Goal: Use online tool/utility: Utilize a website feature to perform a specific function

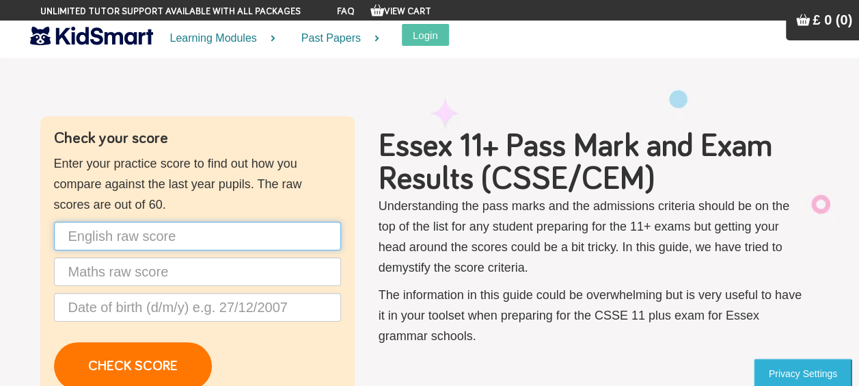
click at [153, 245] on input "text" at bounding box center [197, 236] width 287 height 29
type input "35"
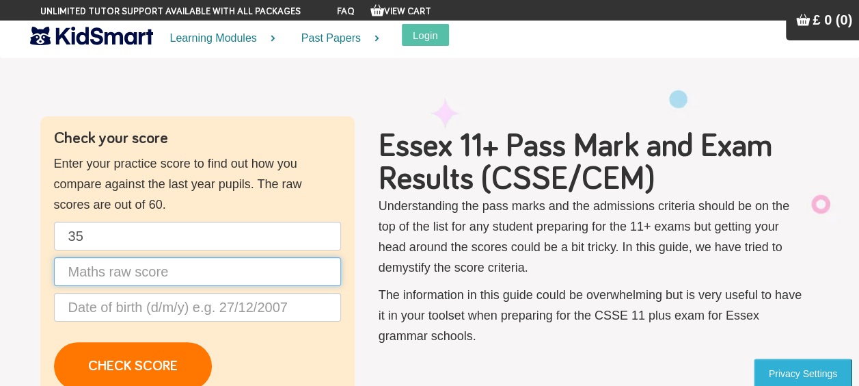
click at [155, 274] on input "text" at bounding box center [197, 271] width 287 height 29
type input "48"
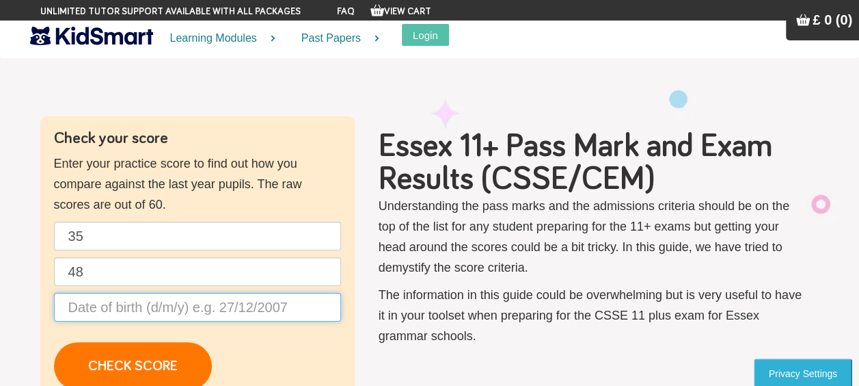
click at [205, 307] on input "text" at bounding box center [197, 307] width 287 height 29
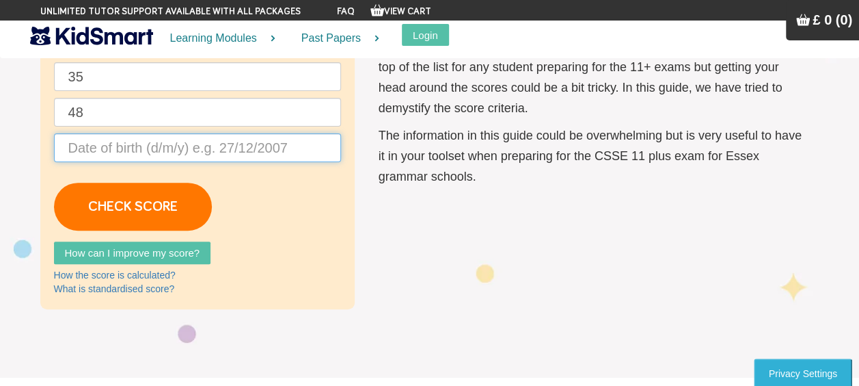
scroll to position [164, 0]
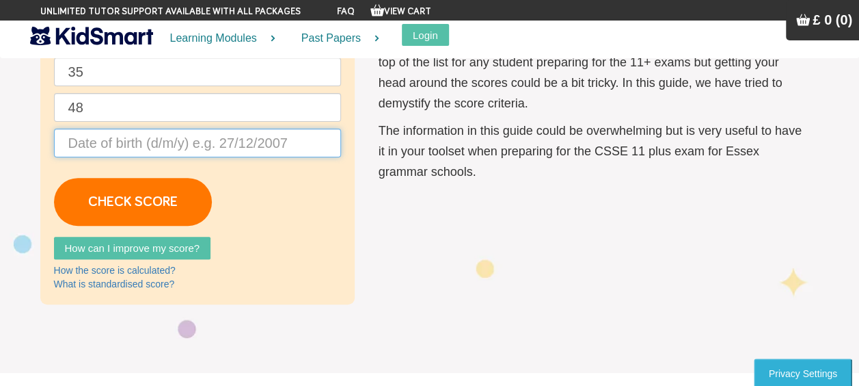
click at [186, 137] on input "text" at bounding box center [197, 143] width 287 height 29
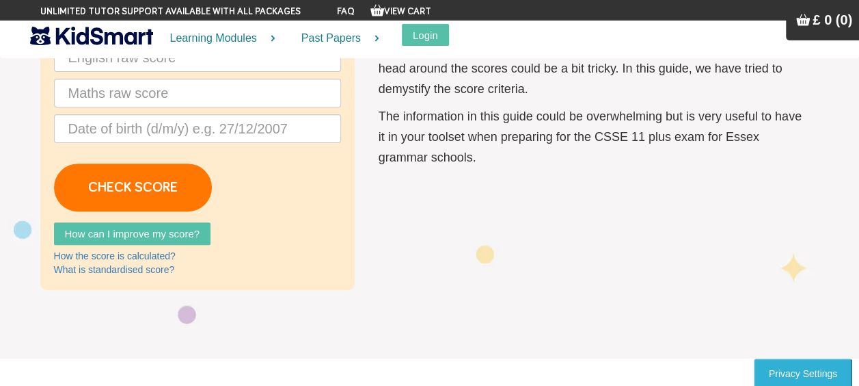
scroll to position [183, 0]
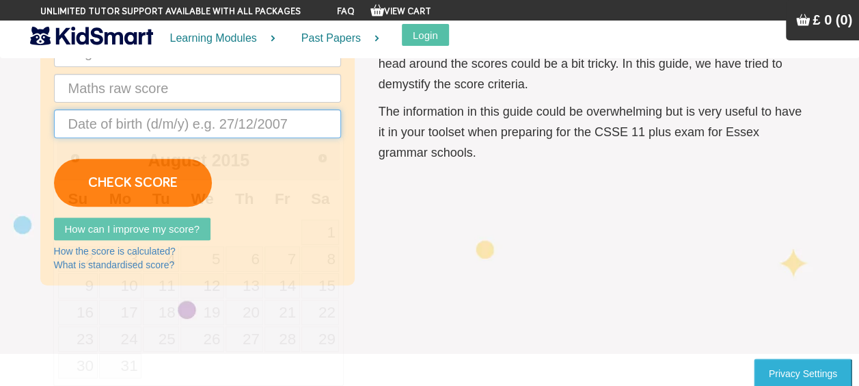
click at [238, 114] on input "text" at bounding box center [197, 123] width 287 height 29
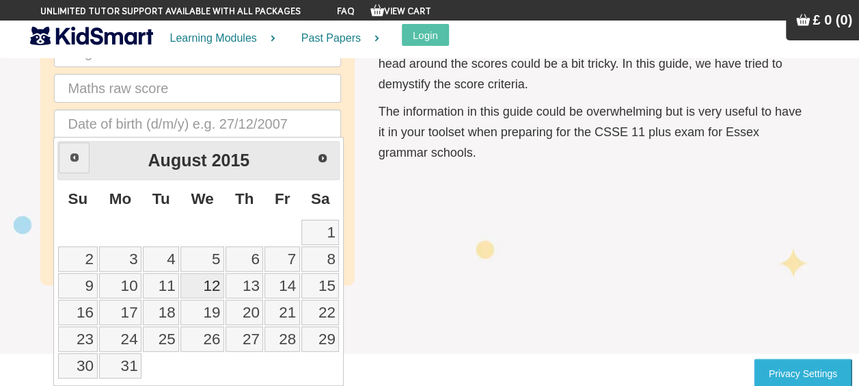
click at [78, 159] on span "Prev" at bounding box center [74, 157] width 11 height 11
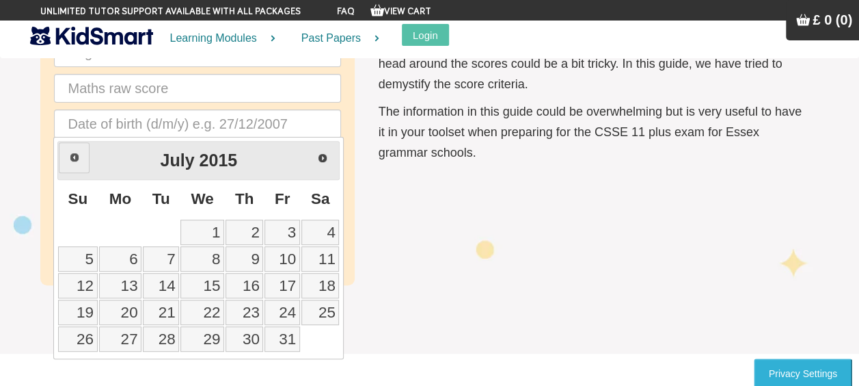
click at [78, 159] on span "Prev" at bounding box center [74, 157] width 11 height 11
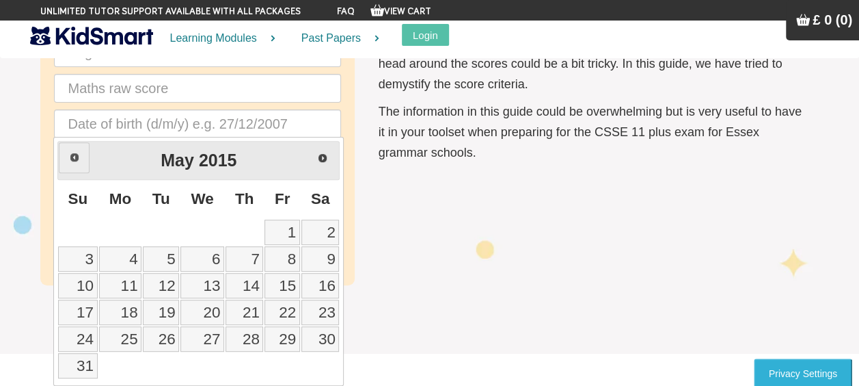
click at [78, 159] on span "Prev" at bounding box center [74, 157] width 11 height 11
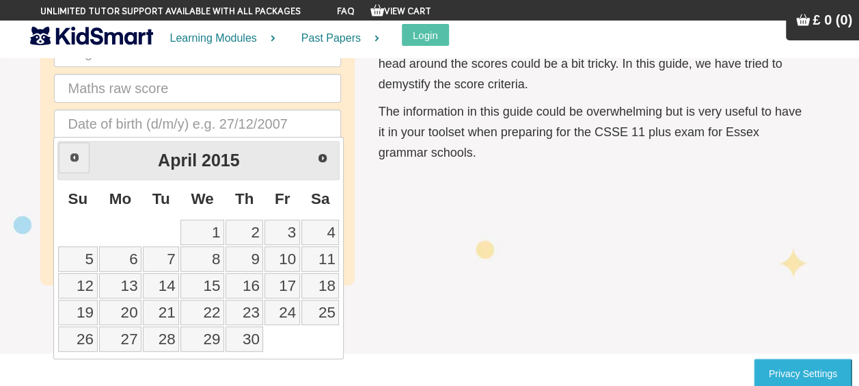
click at [78, 159] on span "Prev" at bounding box center [74, 157] width 11 height 11
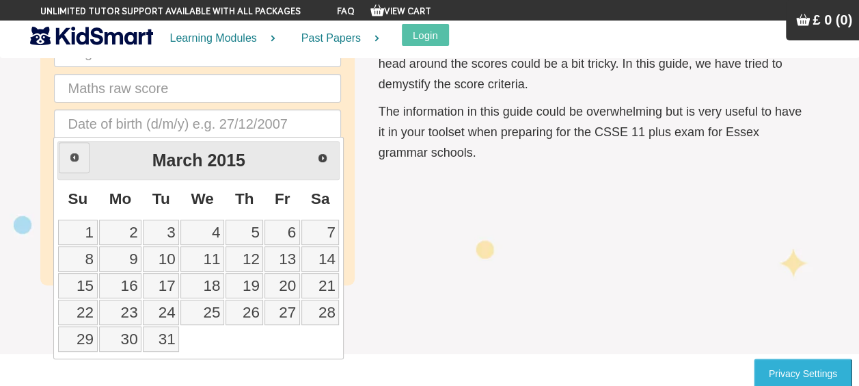
click at [74, 155] on span "Prev" at bounding box center [74, 157] width 11 height 11
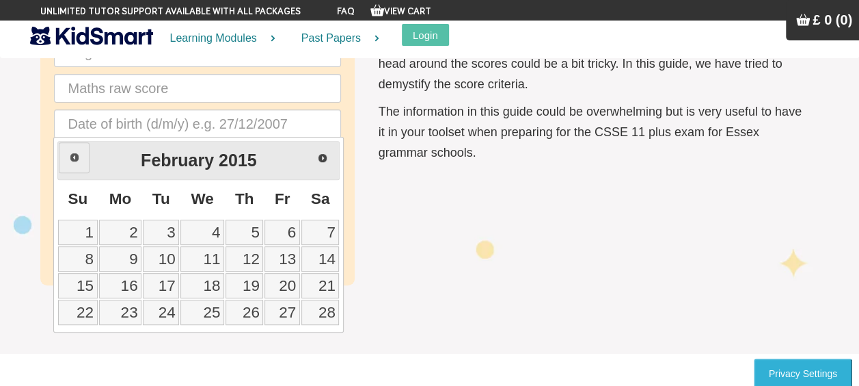
click at [74, 155] on span "Prev" at bounding box center [74, 157] width 11 height 11
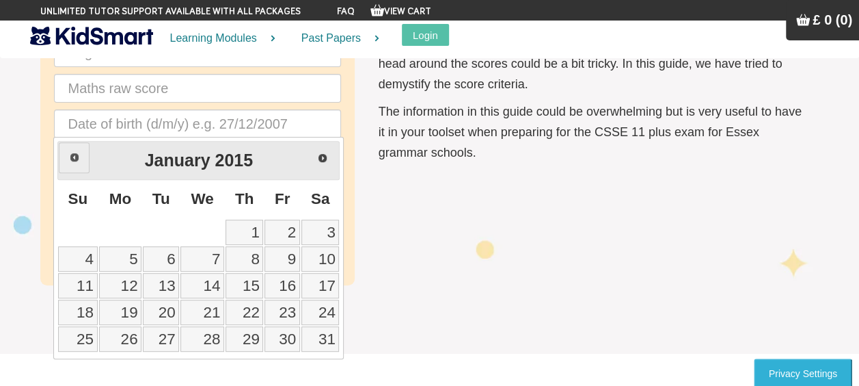
click at [74, 155] on span "Prev" at bounding box center [74, 157] width 11 height 11
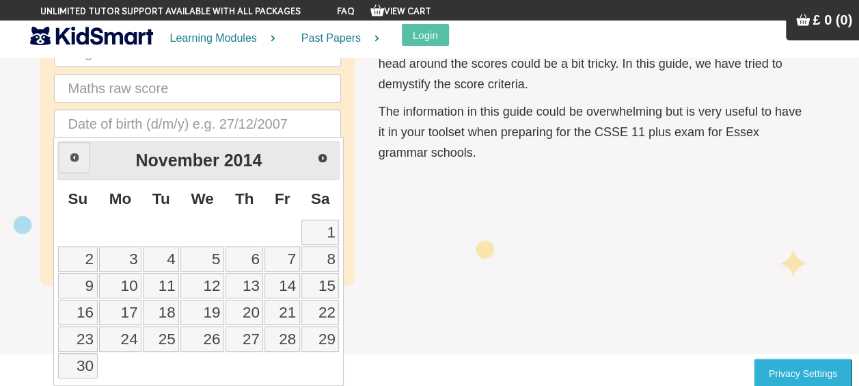
click at [74, 155] on span "Prev" at bounding box center [74, 157] width 11 height 11
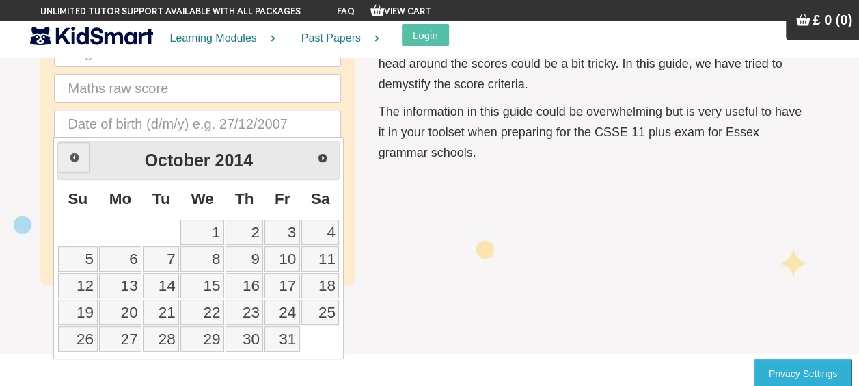
click at [74, 155] on span "Prev" at bounding box center [74, 157] width 11 height 11
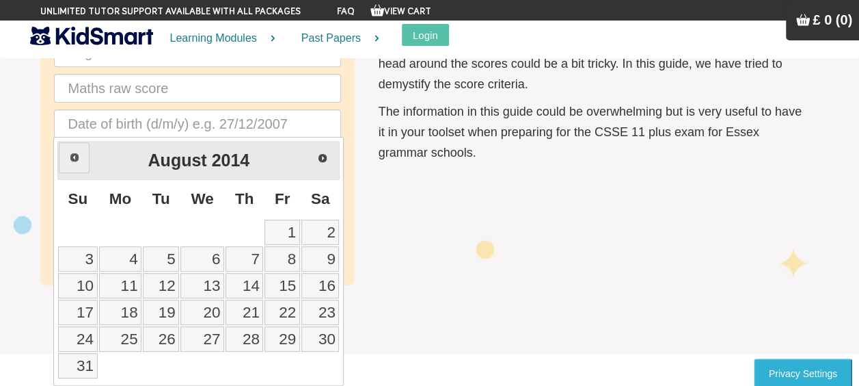
click at [74, 155] on span "Prev" at bounding box center [74, 157] width 11 height 11
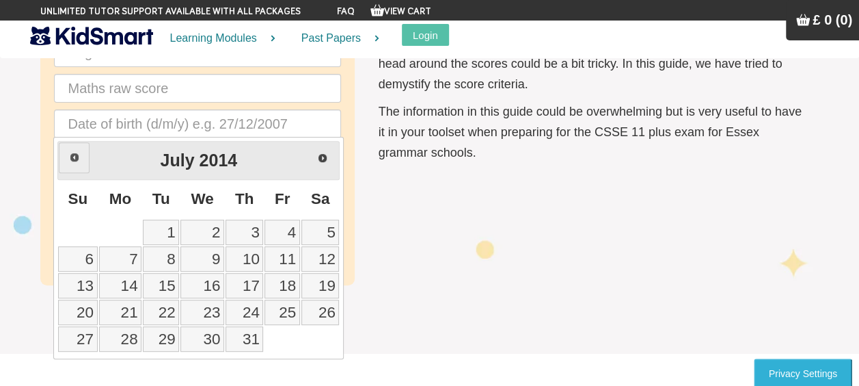
click at [74, 155] on span "Prev" at bounding box center [74, 157] width 11 height 11
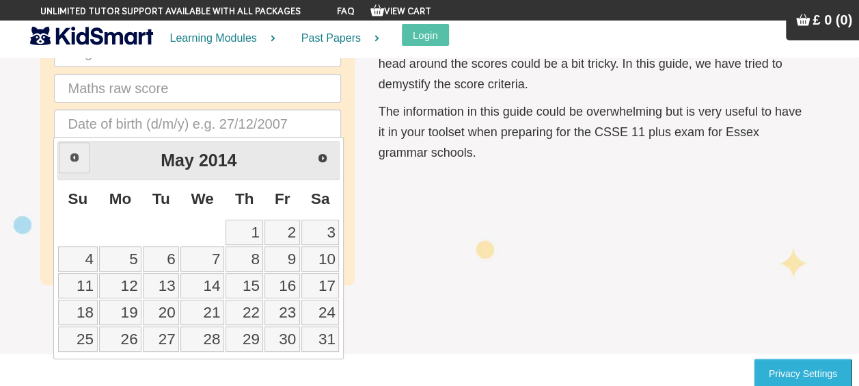
click at [74, 155] on span "Prev" at bounding box center [74, 157] width 11 height 11
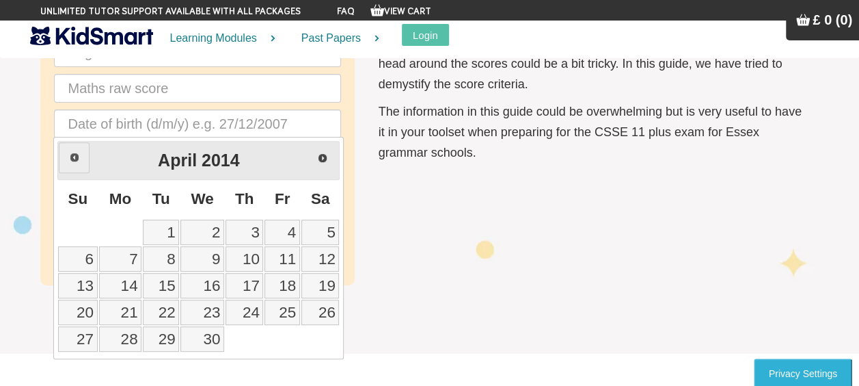
click at [74, 155] on span "Prev" at bounding box center [74, 157] width 11 height 11
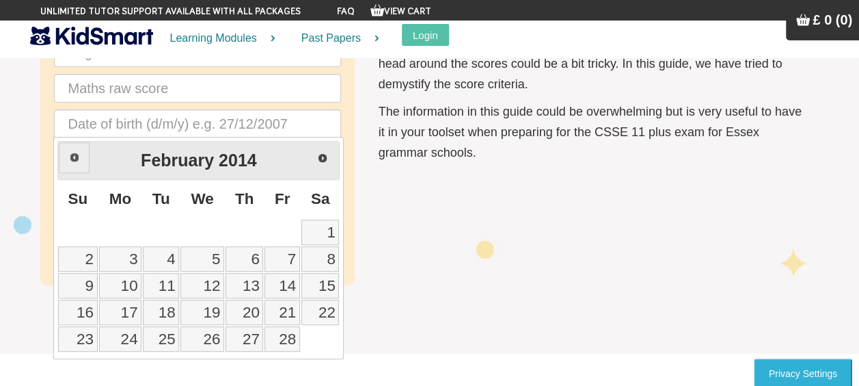
click at [74, 155] on span "Prev" at bounding box center [74, 157] width 11 height 11
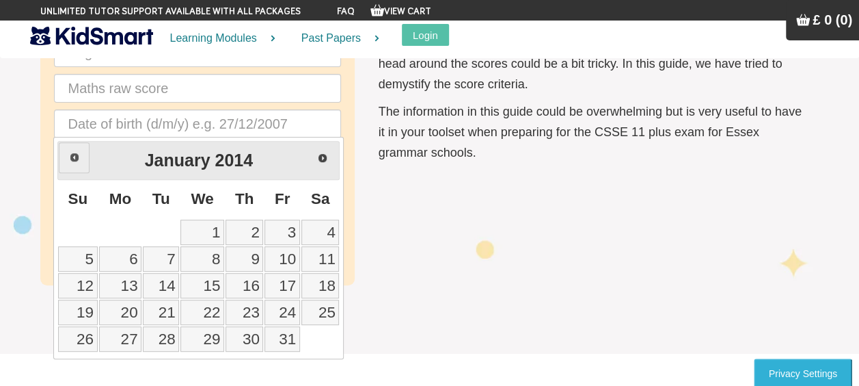
click at [74, 155] on span "Prev" at bounding box center [74, 157] width 11 height 11
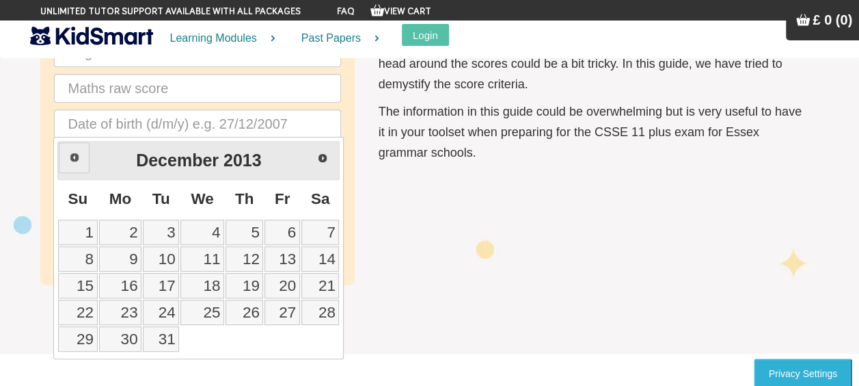
click at [74, 155] on span "Prev" at bounding box center [74, 157] width 11 height 11
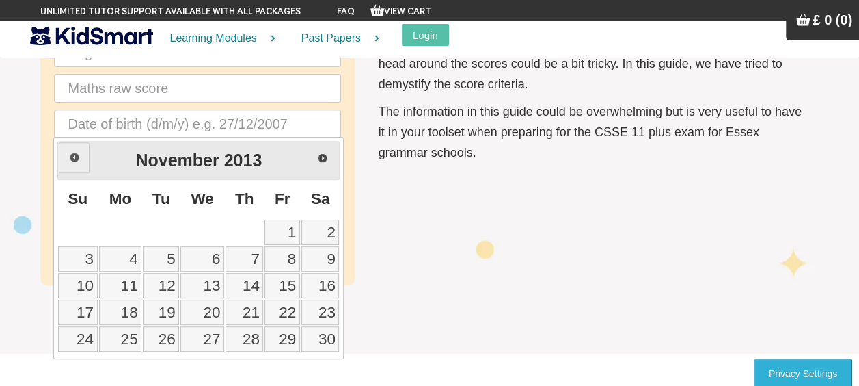
click at [74, 155] on span "Prev" at bounding box center [74, 157] width 11 height 11
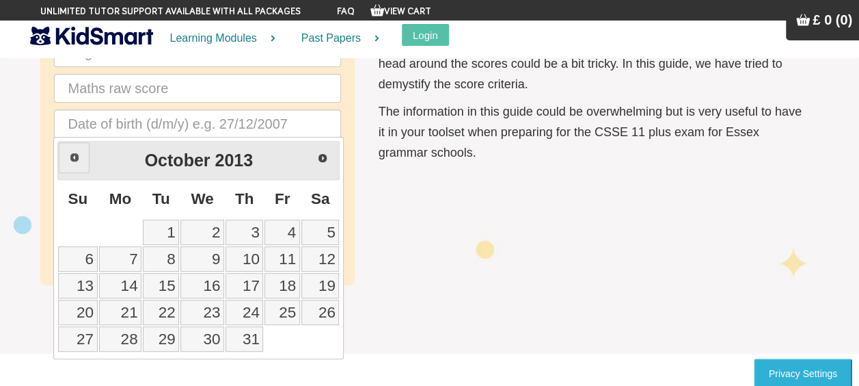
click at [74, 155] on span "Prev" at bounding box center [74, 157] width 11 height 11
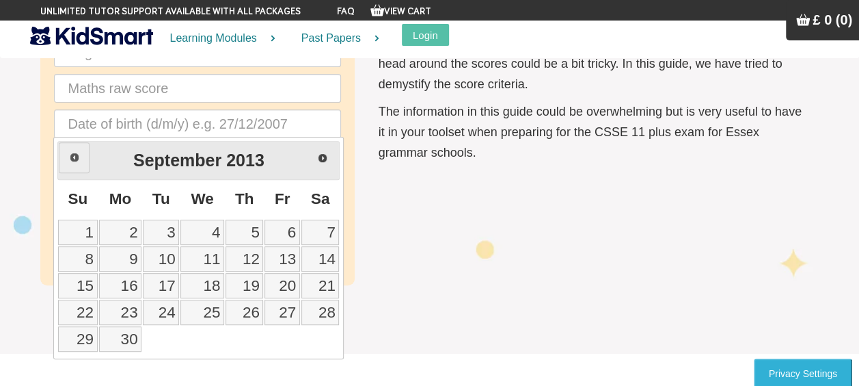
click at [74, 155] on span "Prev" at bounding box center [74, 157] width 11 height 11
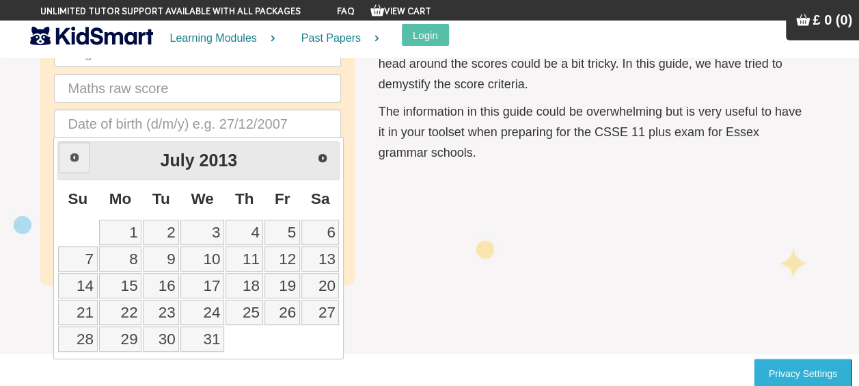
click at [74, 155] on span "Prev" at bounding box center [74, 157] width 11 height 11
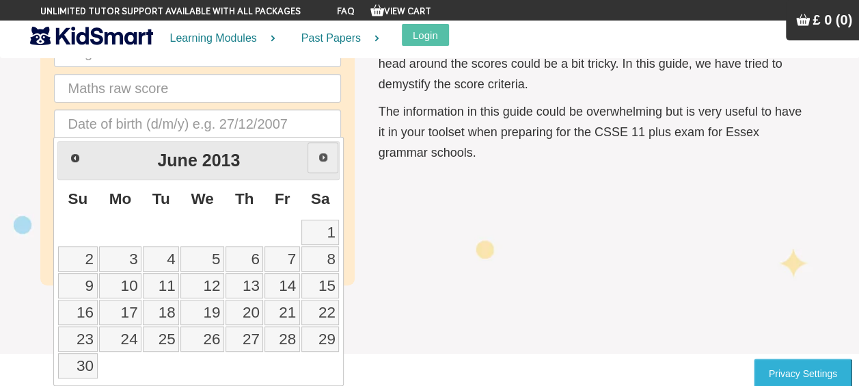
click at [321, 157] on span "Next" at bounding box center [323, 157] width 11 height 11
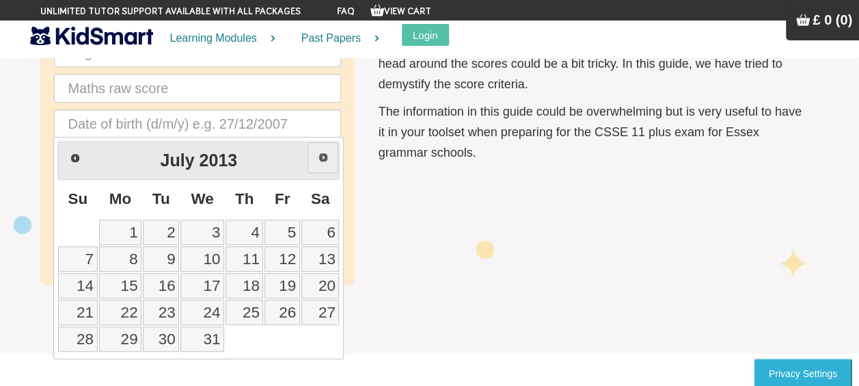
click at [321, 157] on span "Next" at bounding box center [323, 157] width 11 height 11
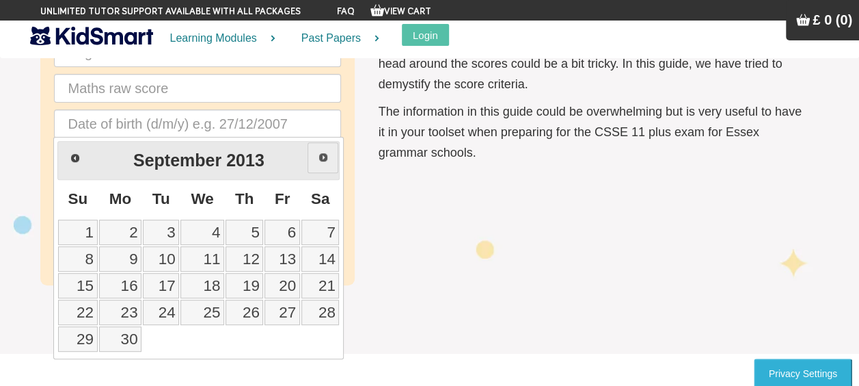
click at [321, 157] on span "Next" at bounding box center [323, 157] width 11 height 11
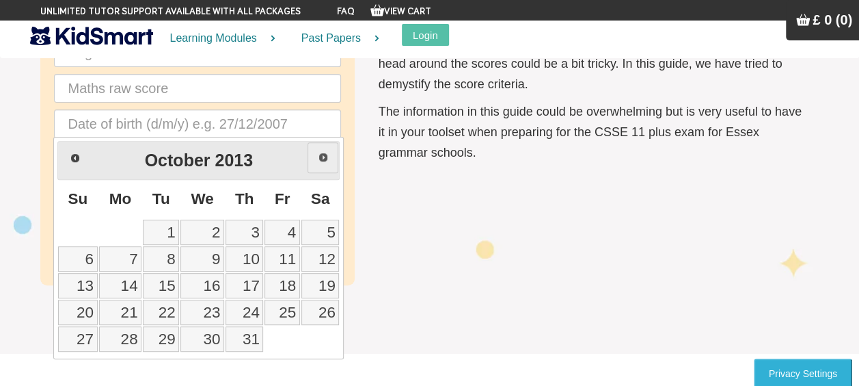
click at [321, 157] on span "Next" at bounding box center [323, 157] width 11 height 11
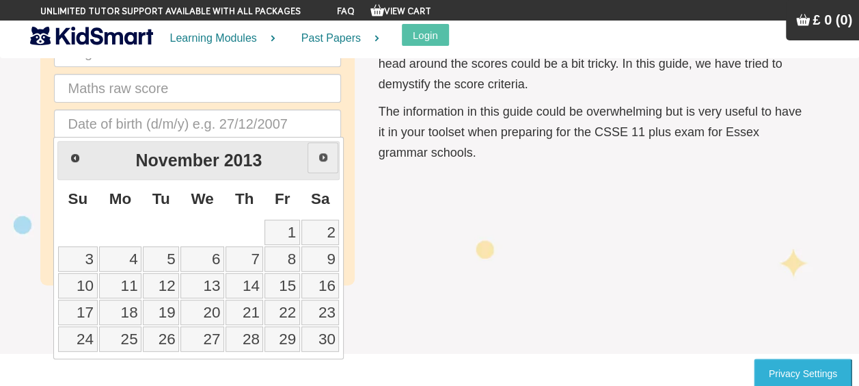
click at [321, 157] on span "Next" at bounding box center [323, 157] width 11 height 11
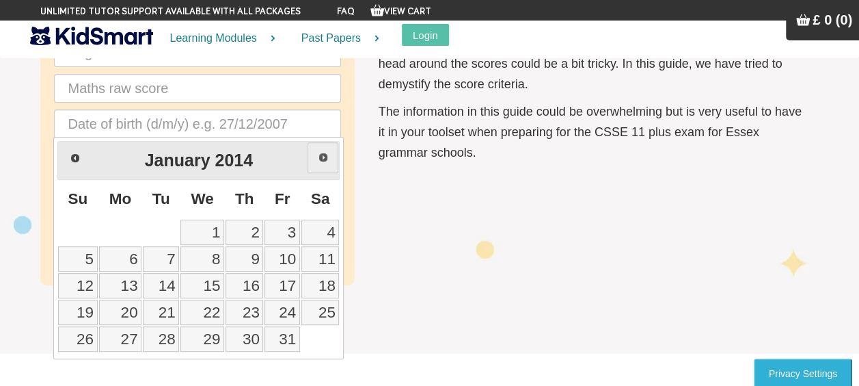
click at [321, 157] on span "Next" at bounding box center [323, 157] width 11 height 11
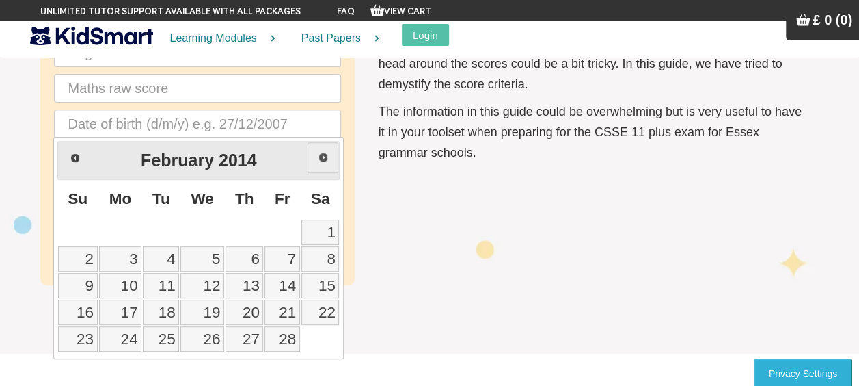
click at [321, 157] on span "Next" at bounding box center [323, 157] width 11 height 11
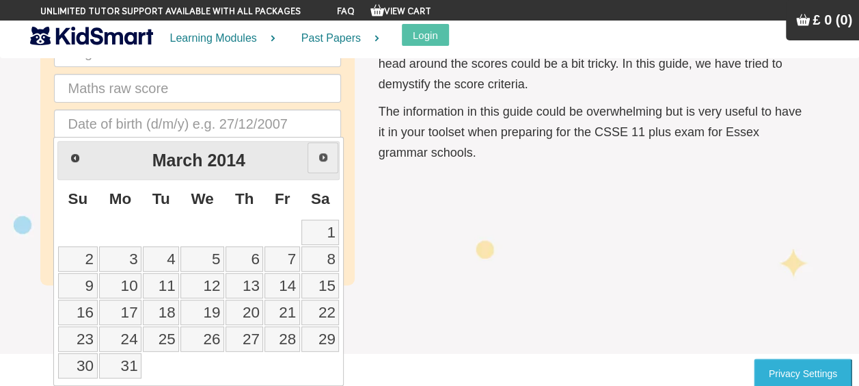
click at [321, 157] on span "Next" at bounding box center [323, 157] width 11 height 11
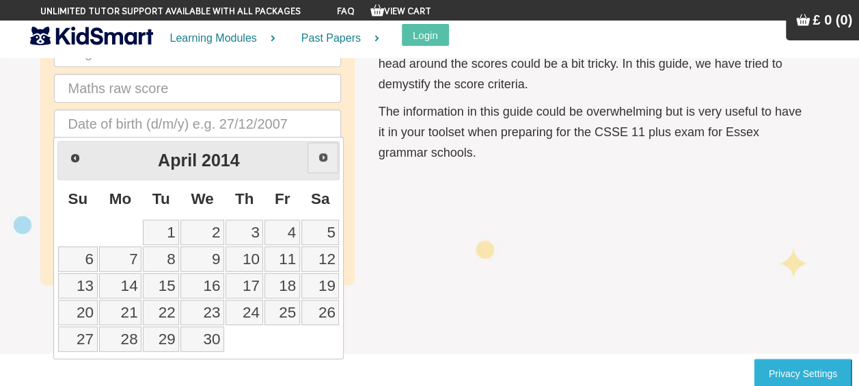
click at [321, 157] on span "Next" at bounding box center [323, 157] width 11 height 11
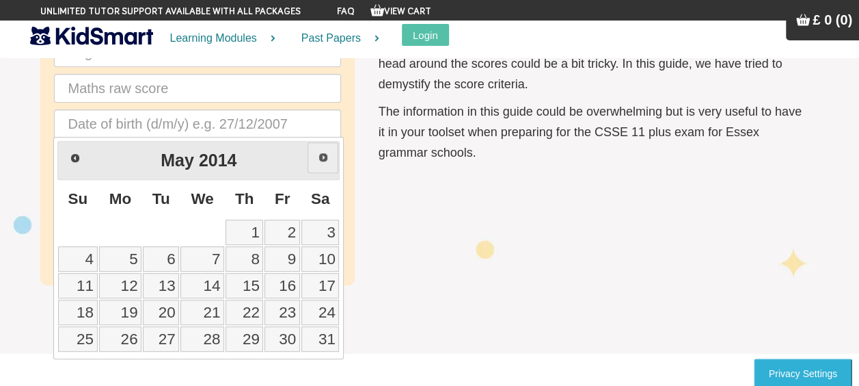
click at [321, 157] on span "Next" at bounding box center [323, 157] width 11 height 11
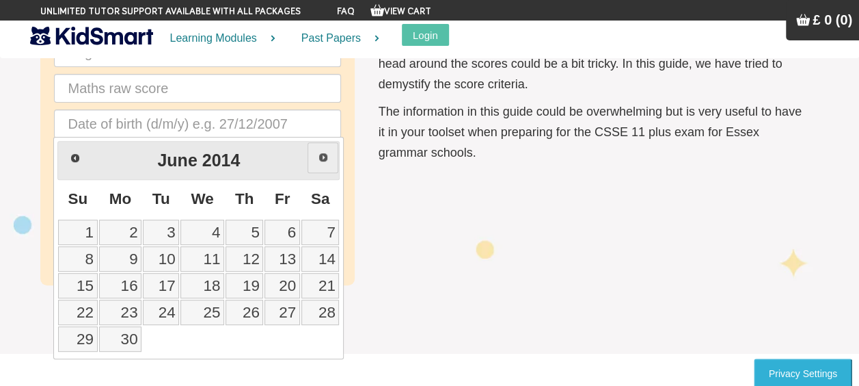
click at [321, 157] on span "Next" at bounding box center [323, 157] width 11 height 11
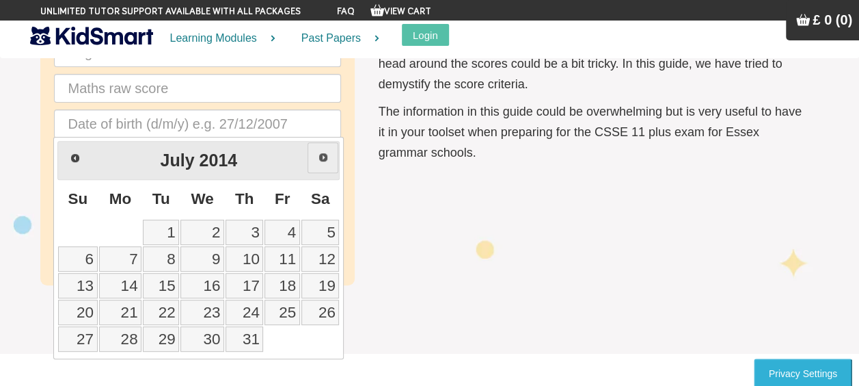
click at [321, 157] on span "Next" at bounding box center [323, 157] width 11 height 11
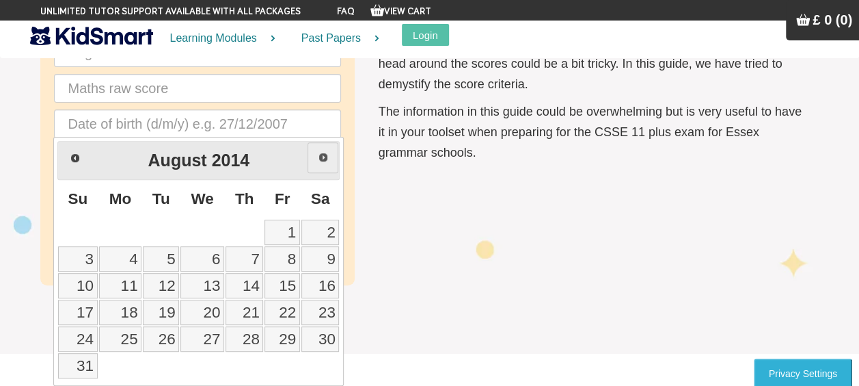
click at [321, 157] on span "Next" at bounding box center [323, 157] width 11 height 11
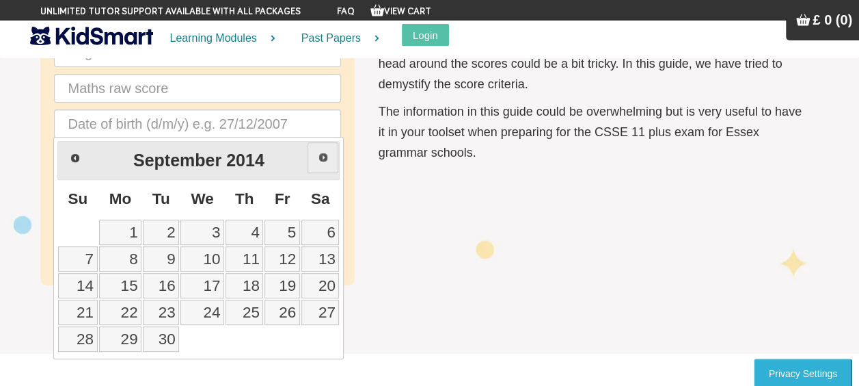
click at [321, 157] on span "Next" at bounding box center [323, 157] width 11 height 11
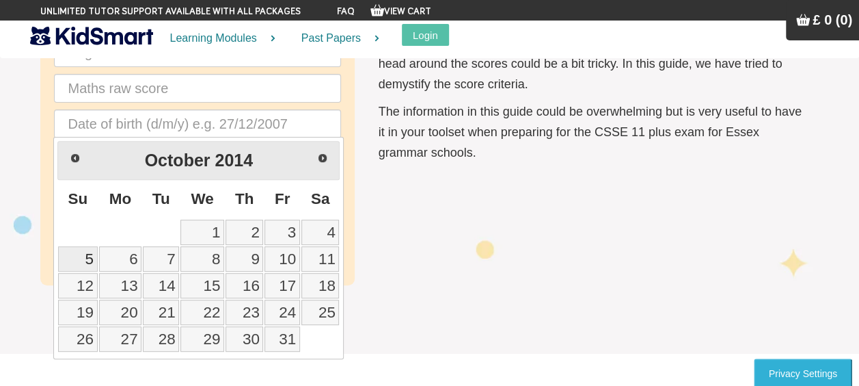
click at [91, 261] on link "5" at bounding box center [77, 258] width 39 height 25
type input "[DATE]"
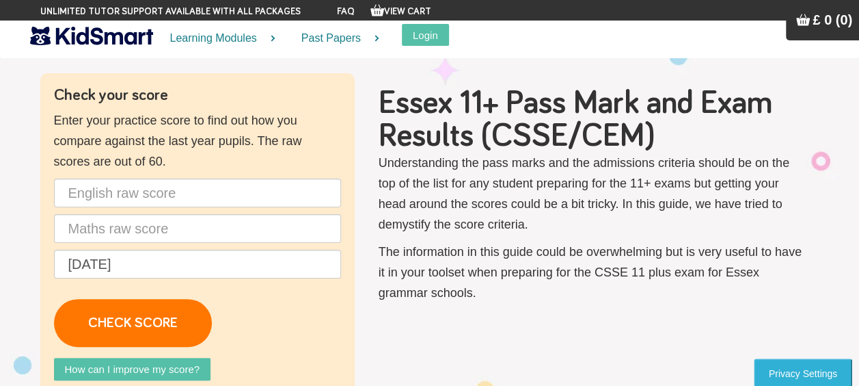
scroll to position [0, 0]
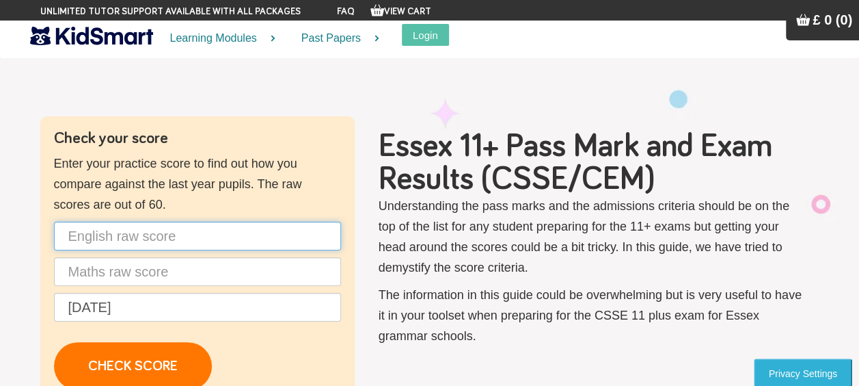
click at [169, 239] on input "text" at bounding box center [197, 236] width 287 height 29
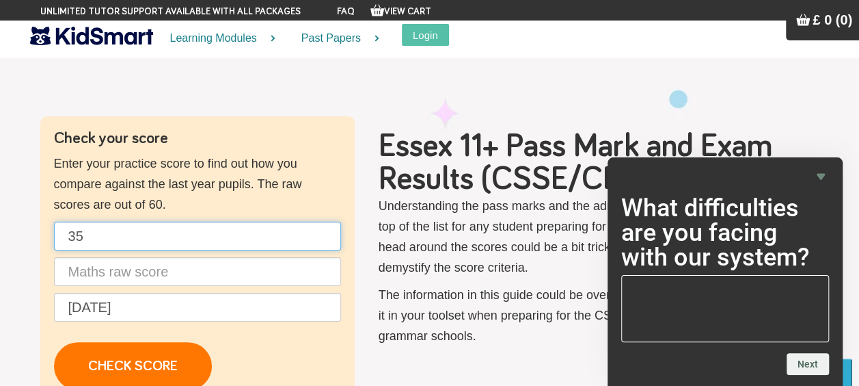
type input "35"
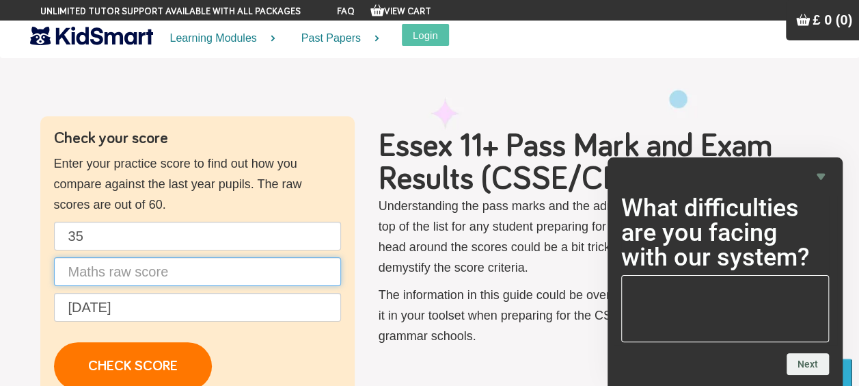
click at [159, 272] on input "text" at bounding box center [197, 271] width 287 height 29
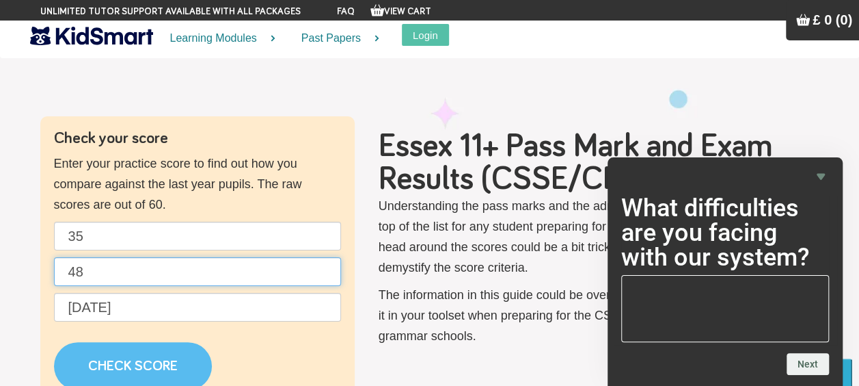
type input "48"
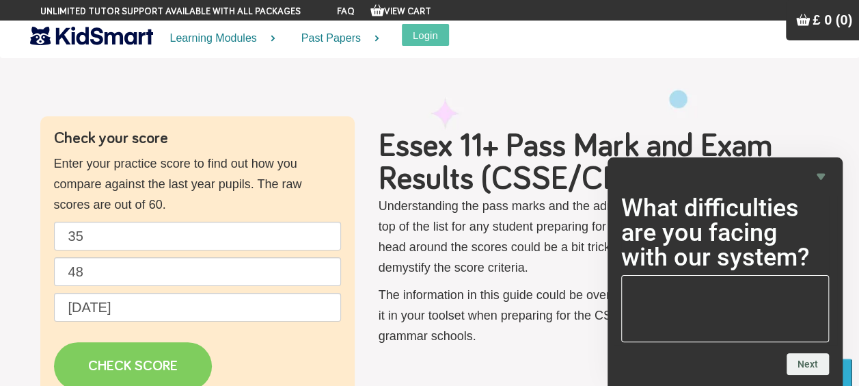
click at [139, 369] on link "CHECK SCORE" at bounding box center [133, 366] width 158 height 48
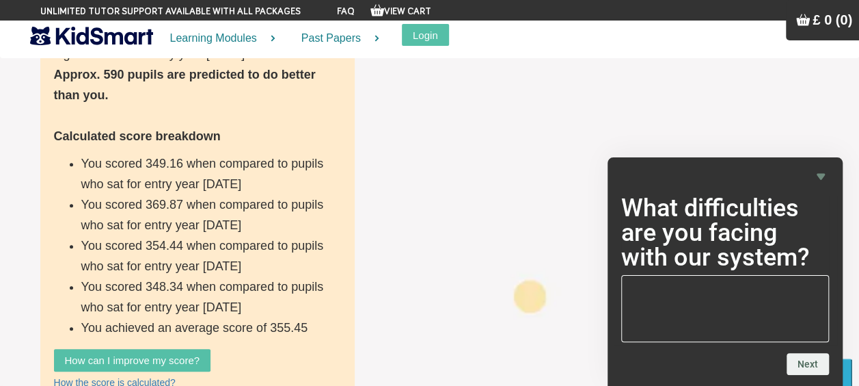
scroll to position [454, 0]
